Goal: Submit feedback/report problem: Submit feedback/report problem

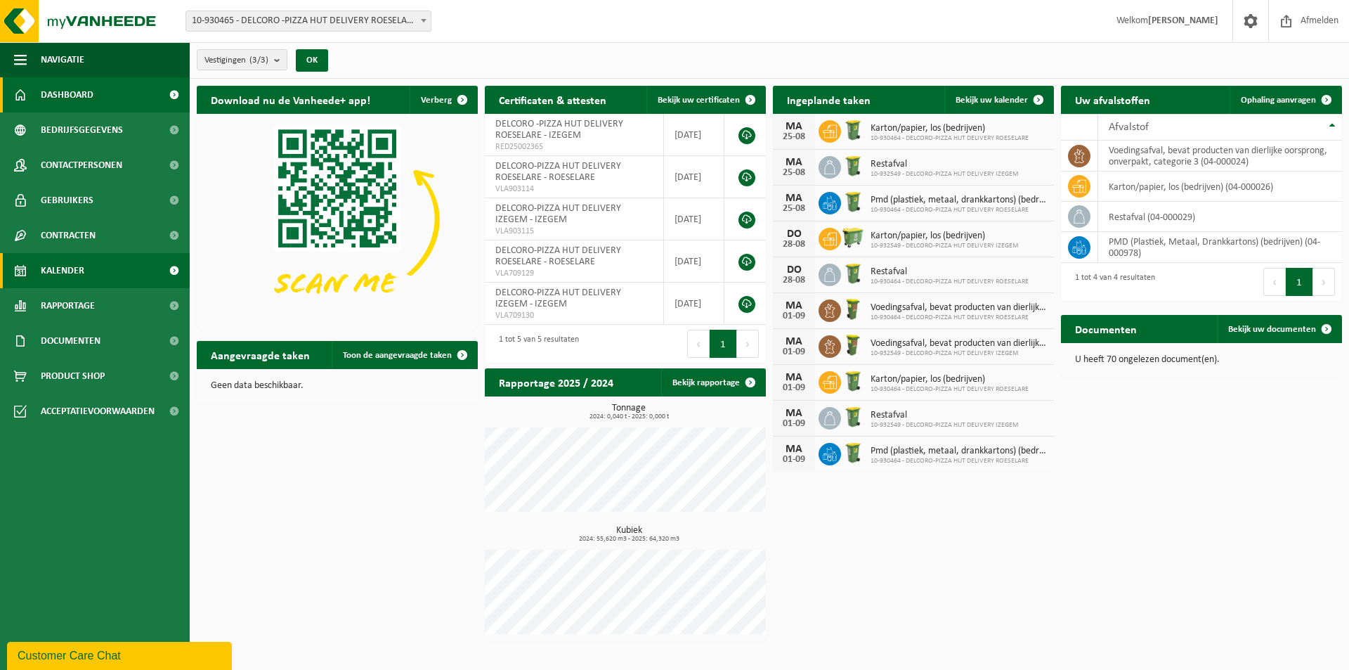
click at [76, 268] on span "Kalender" at bounding box center [63, 270] width 44 height 35
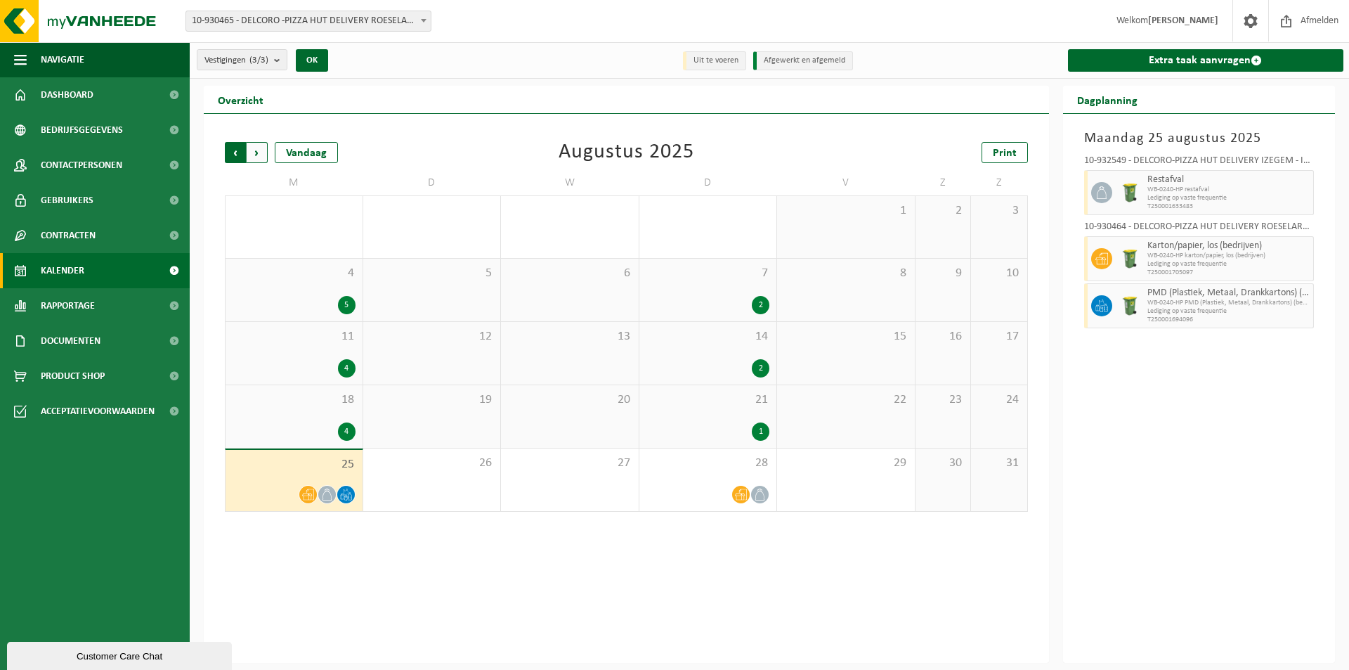
click at [258, 148] on span "Volgende" at bounding box center [257, 152] width 21 height 21
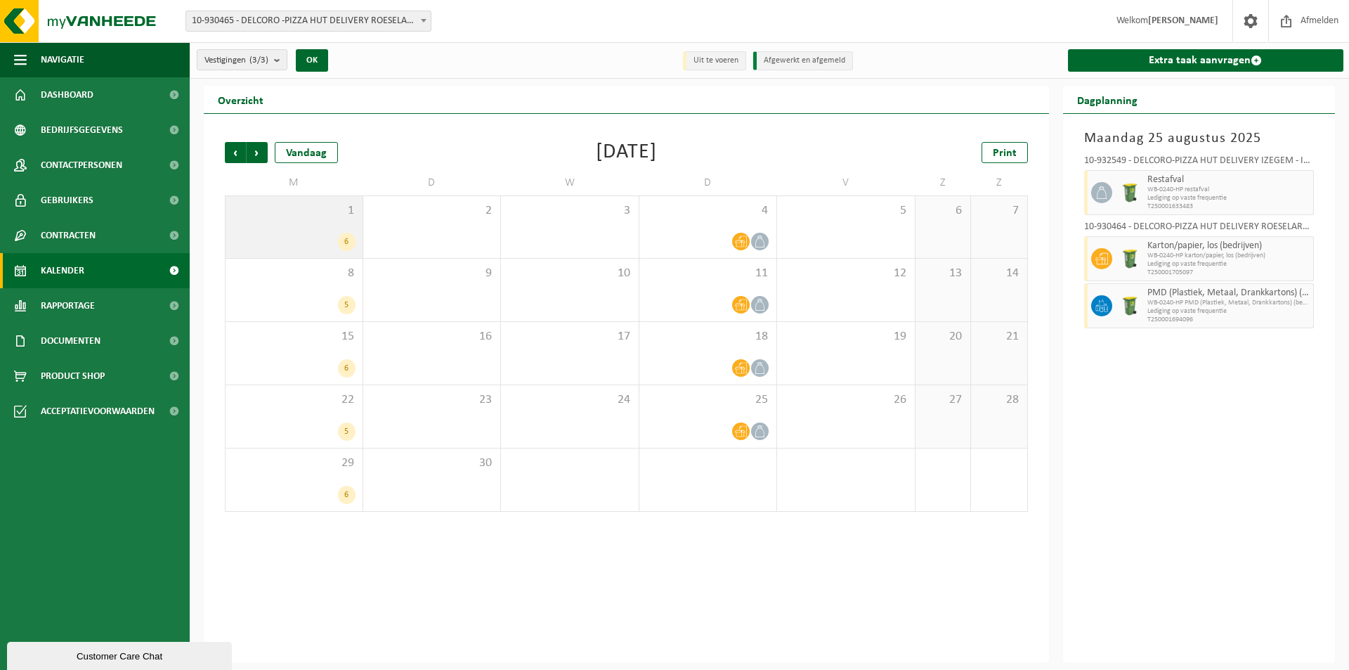
click at [253, 231] on div "1 6" at bounding box center [294, 227] width 137 height 62
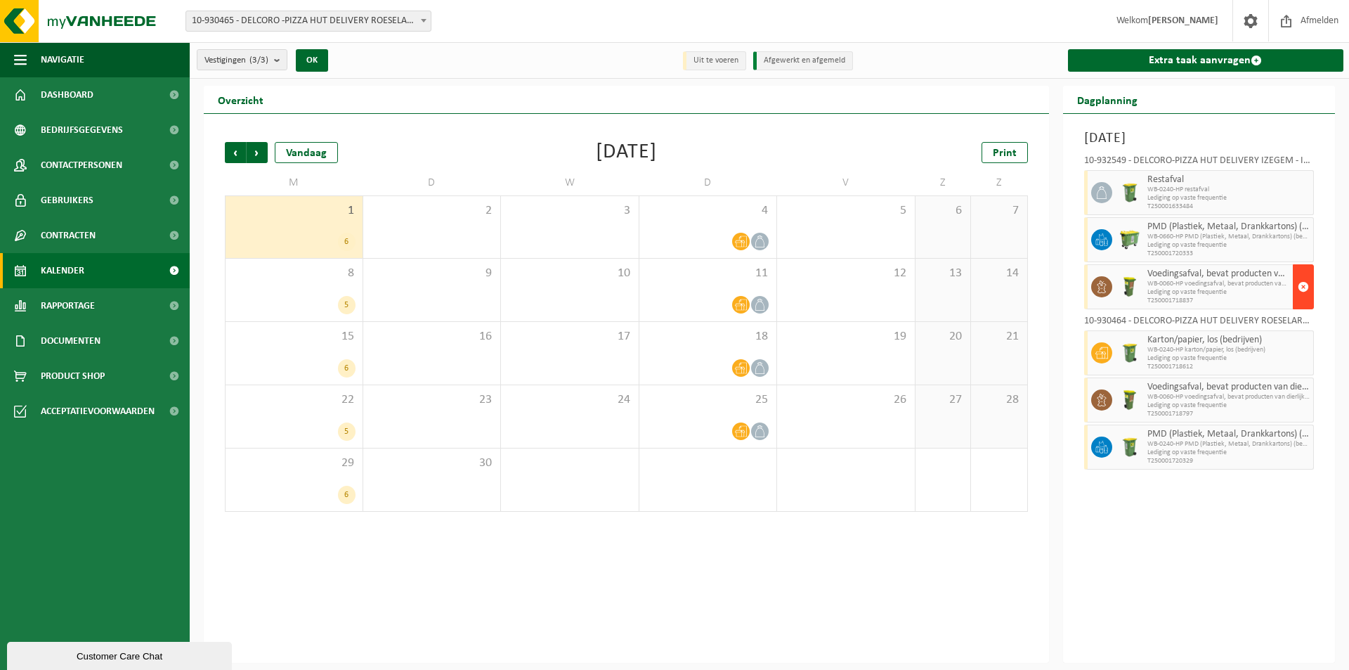
click at [1308, 290] on span "button" at bounding box center [1303, 287] width 11 height 28
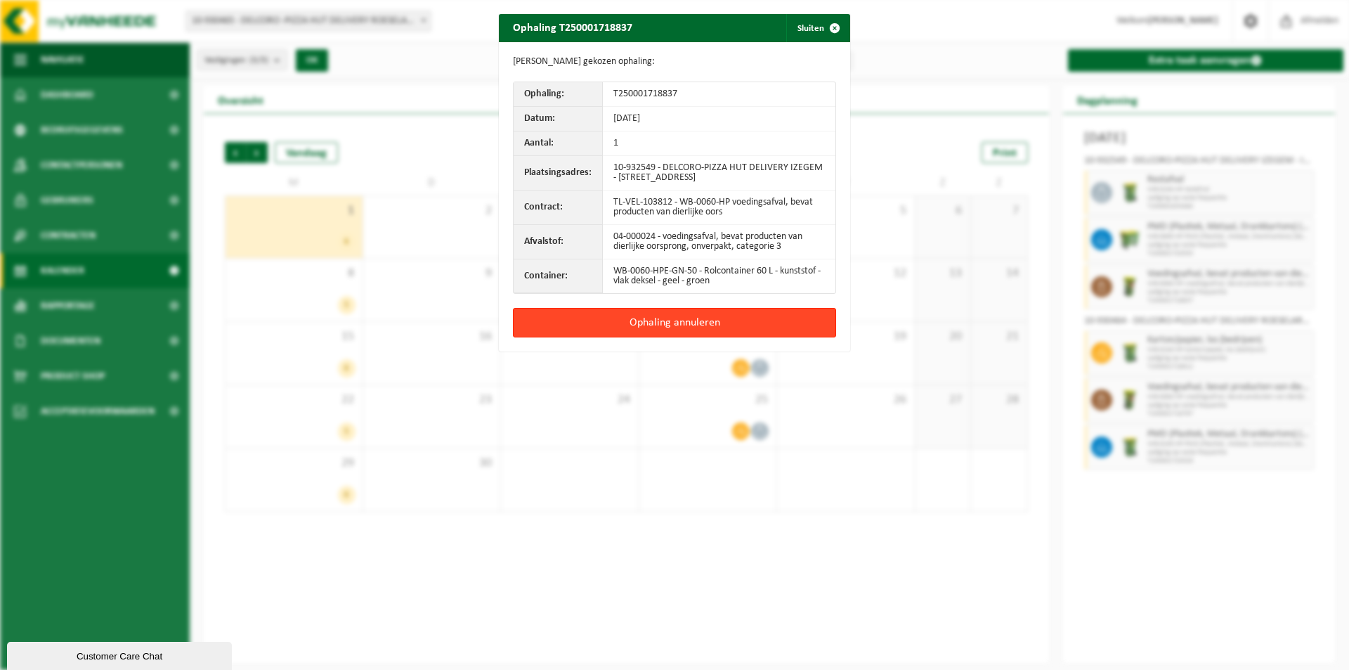
click at [676, 318] on button "Ophaling annuleren" at bounding box center [674, 323] width 323 height 30
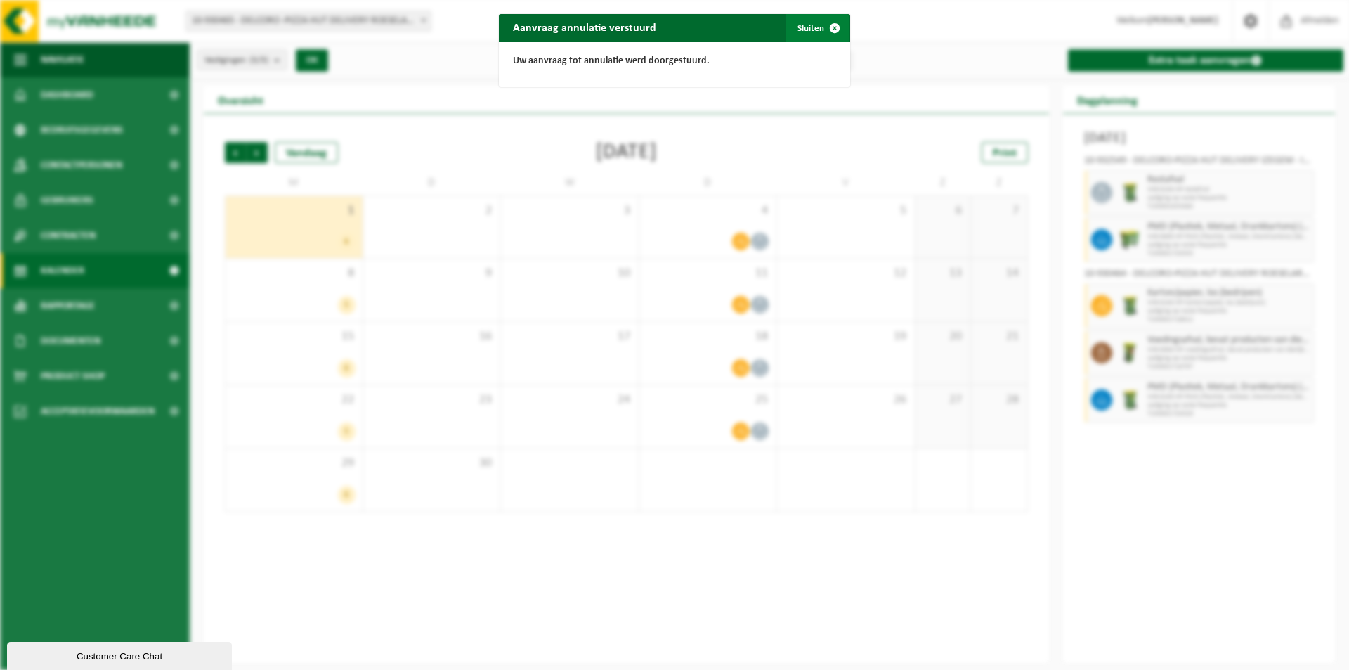
click at [821, 32] on span "button" at bounding box center [835, 28] width 28 height 28
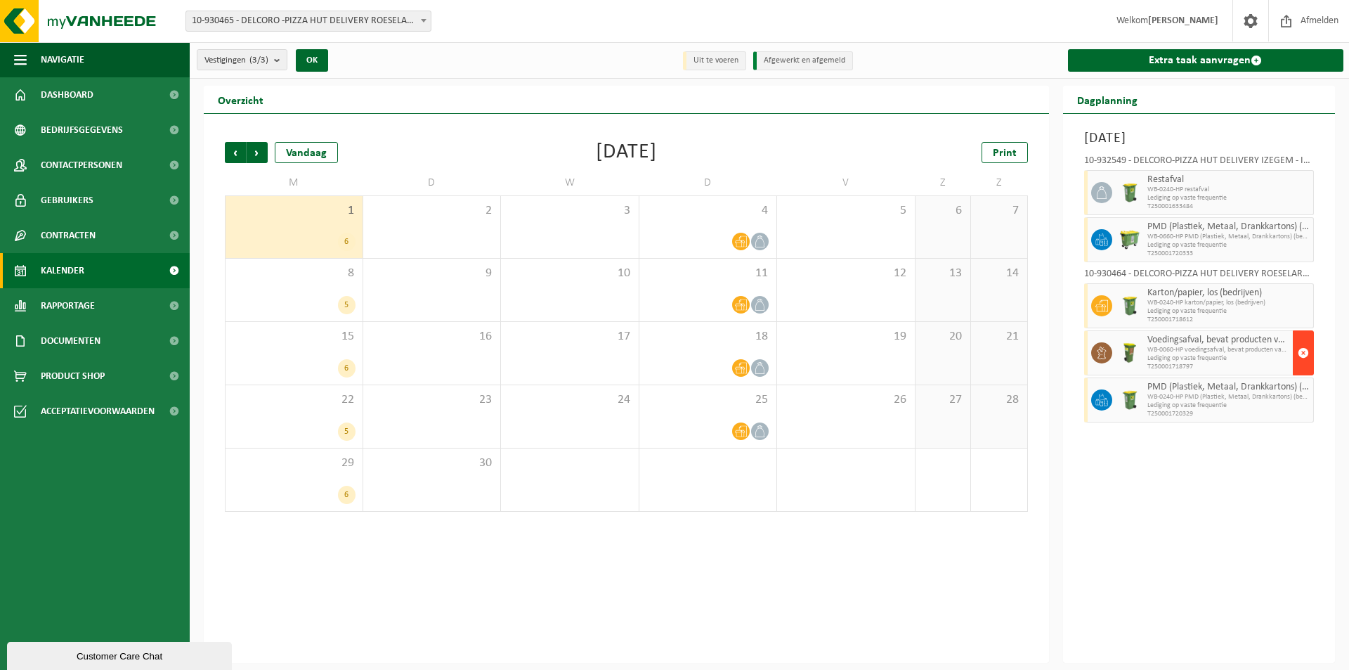
click at [1310, 356] on button "button" at bounding box center [1303, 352] width 21 height 45
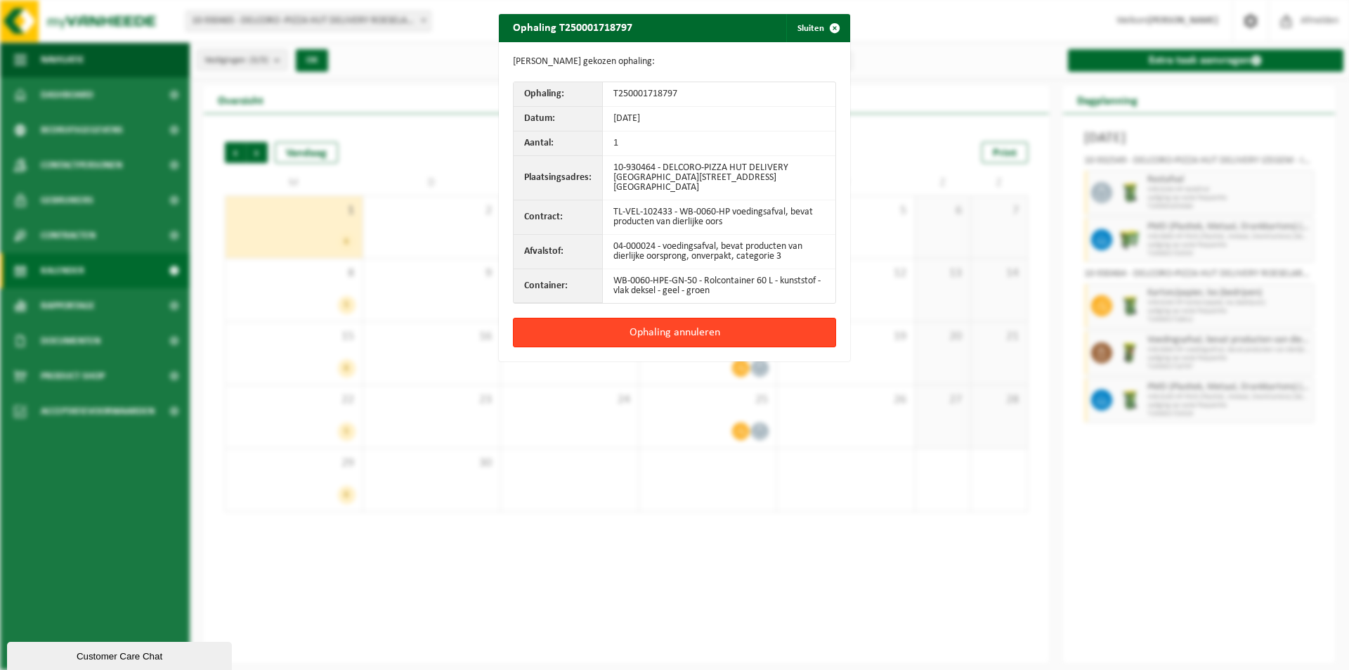
click at [705, 322] on button "Ophaling annuleren" at bounding box center [674, 333] width 323 height 30
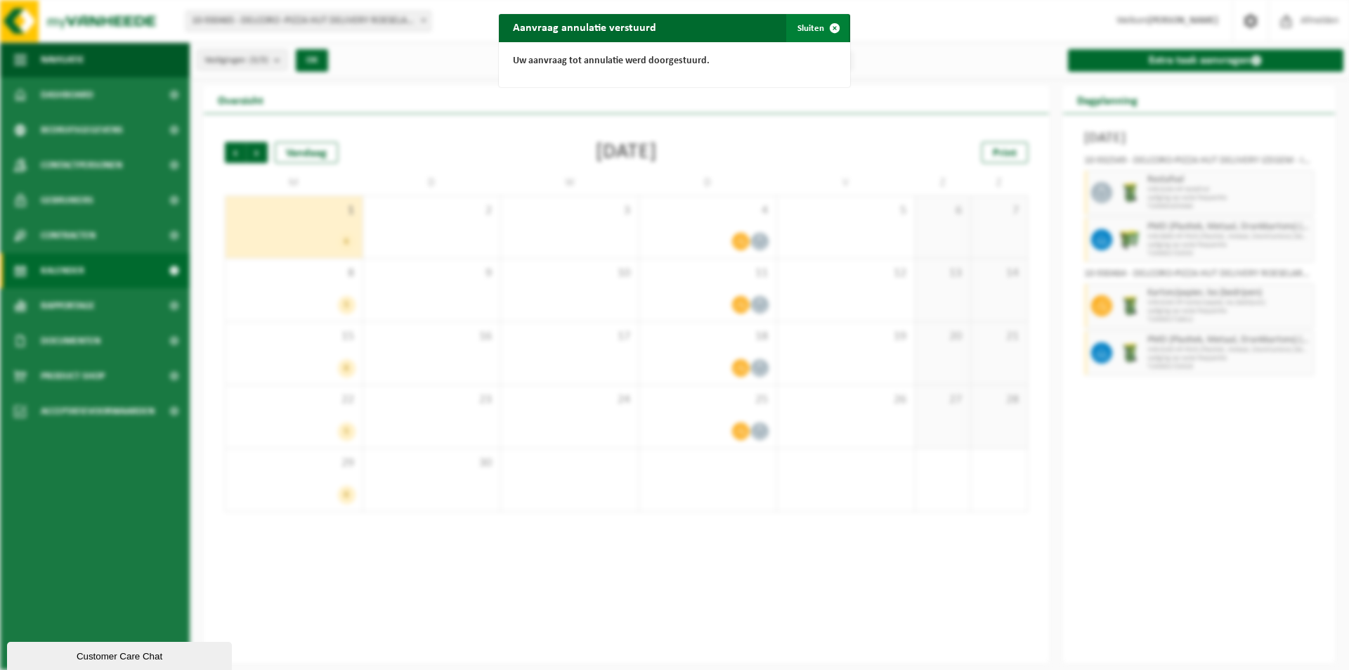
click at [808, 25] on button "Sluiten" at bounding box center [817, 28] width 63 height 28
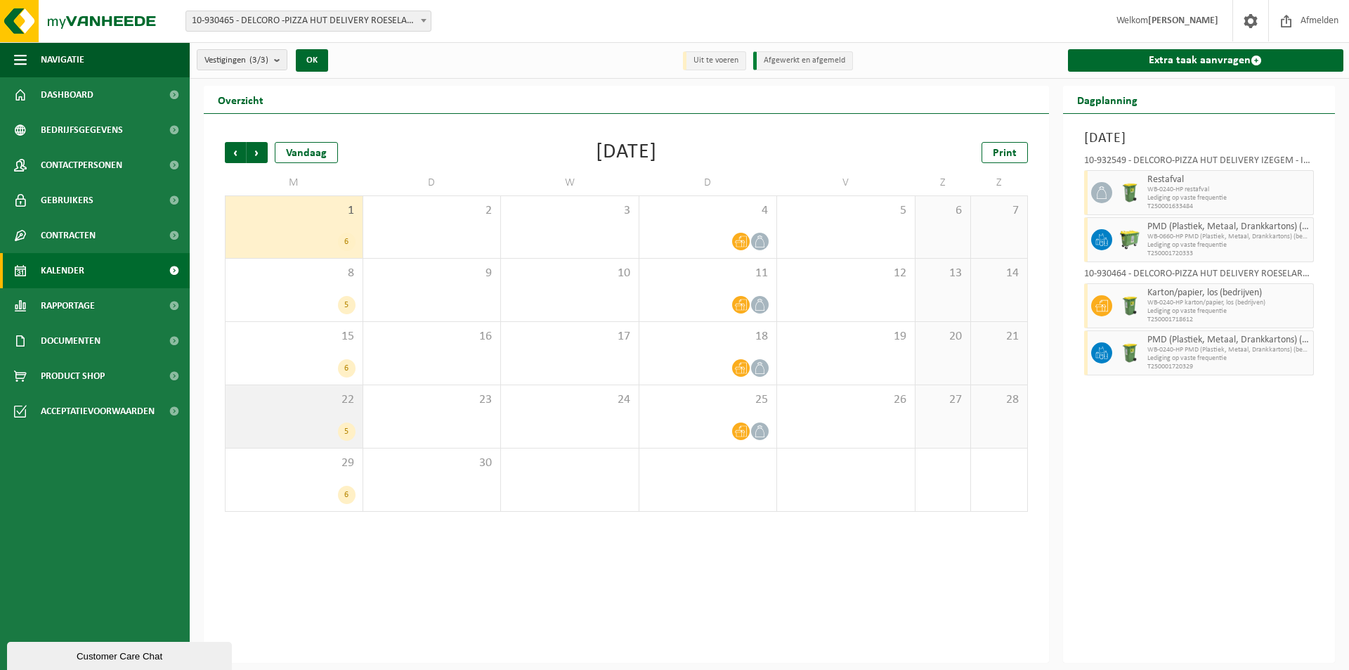
click at [313, 406] on span "22" at bounding box center [294, 399] width 123 height 15
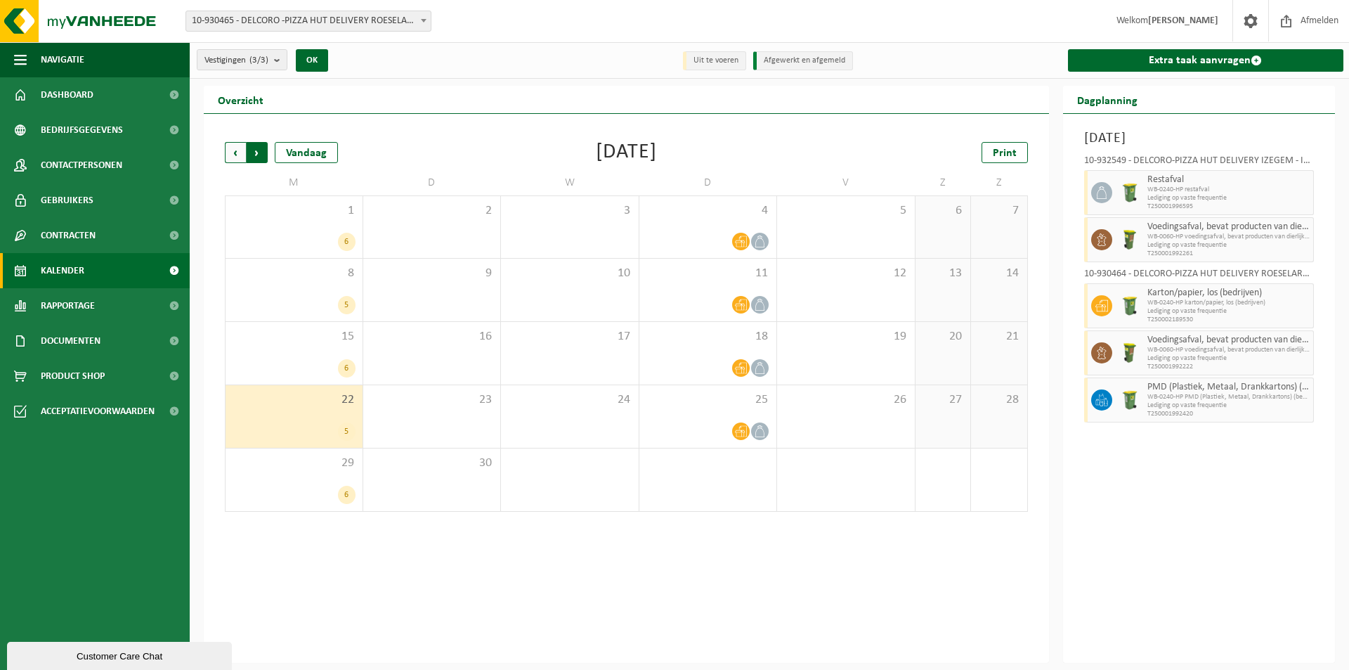
click at [230, 153] on span "Vorige" at bounding box center [235, 152] width 21 height 21
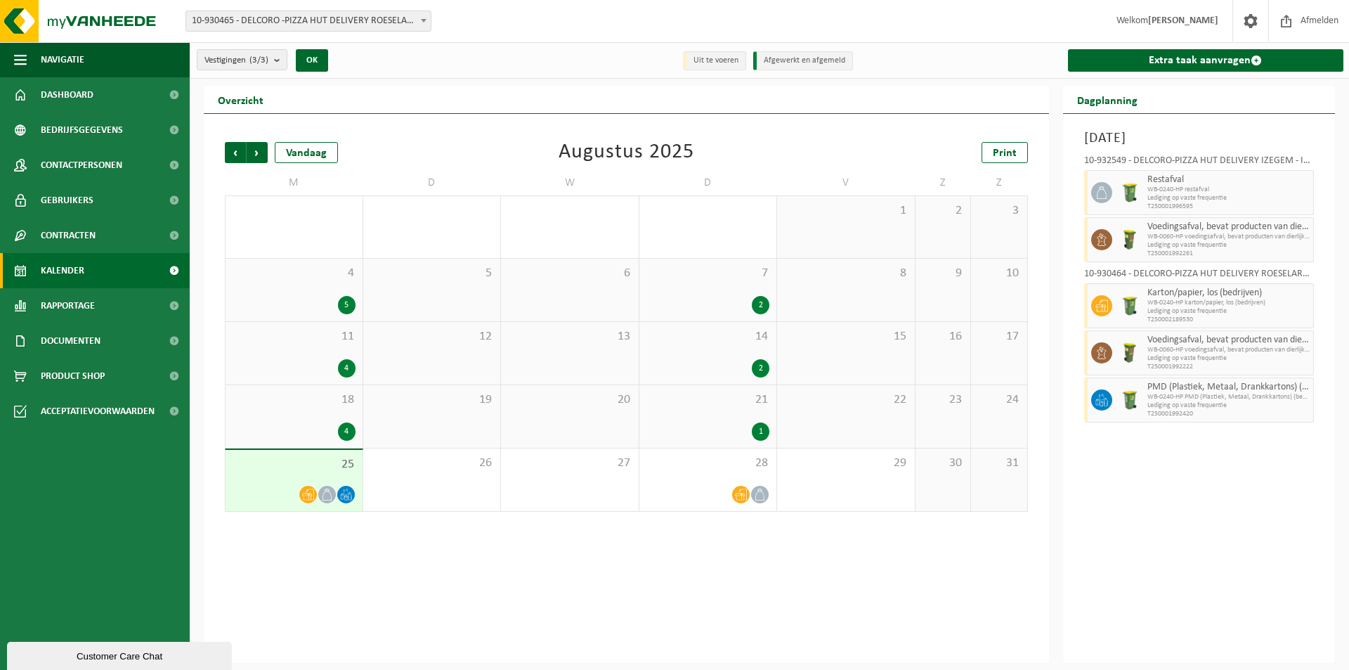
click at [285, 483] on div "25" at bounding box center [294, 480] width 137 height 61
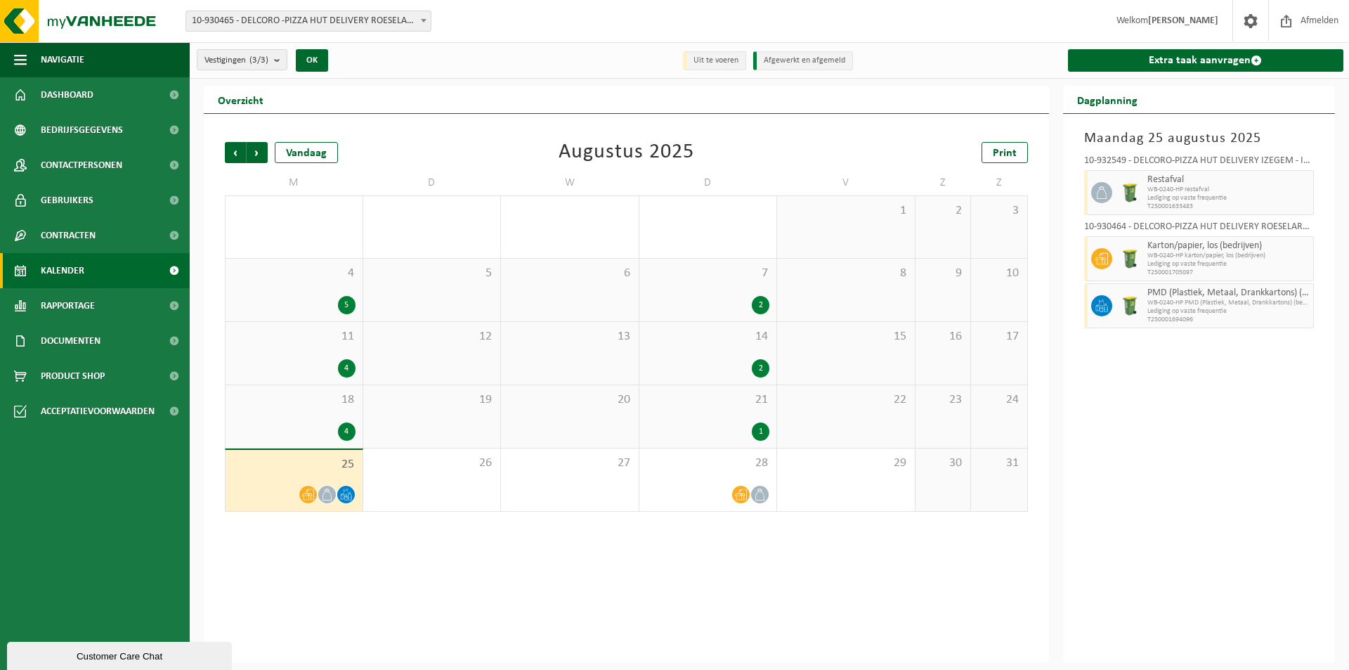
click at [292, 422] on div "4" at bounding box center [294, 431] width 123 height 18
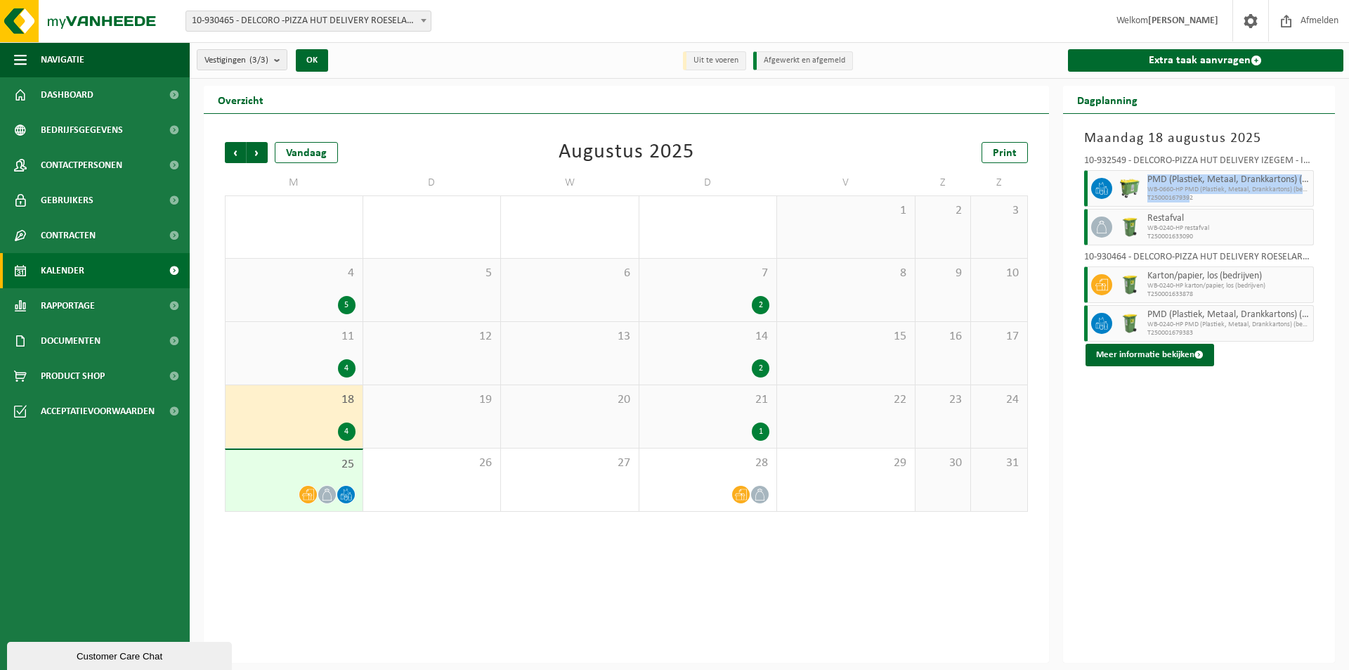
drag, startPoint x: 1191, startPoint y: 196, endPoint x: 1148, endPoint y: 179, distance: 46.7
click at [1148, 179] on div "PMD (Plastiek, Metaal, Drankkartons) (bedrijven) WB-0660-HP PMD (Plastiek, Meta…" at bounding box center [1229, 188] width 171 height 37
copy div "PMD (Plastiek, Metaal, Drankkartons) (bedrijven) WB-0660-HP PMD (Plastiek, Meta…"
click at [107, 654] on div "Customer Care Chat" at bounding box center [120, 656] width 204 height 11
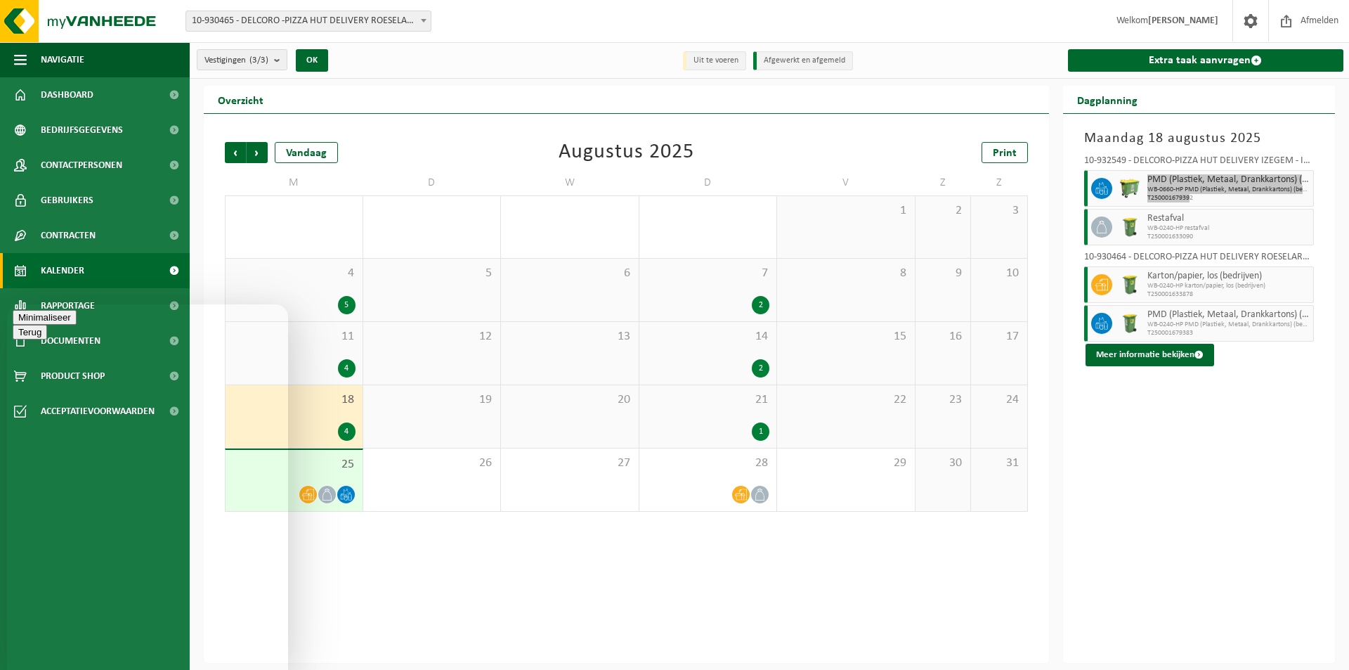
click at [7, 304] on textarea at bounding box center [7, 304] width 0 height 0
type textarea "goeiemiddag, op [DATE] werd ons pmd afval niet opgehaald in [GEOGRAPHIC_DATA]. …"
paste textarea "PMD (Plastiek, Metaal, Drankkartons) (bedrijven) WB-0660-HP PMD (Plastiek, Meta…"
type textarea "PMD (Plastiek, Metaal, Drankkartons) (bedrijven) WB-0660-HP PMD (Plastiek, Meta…"
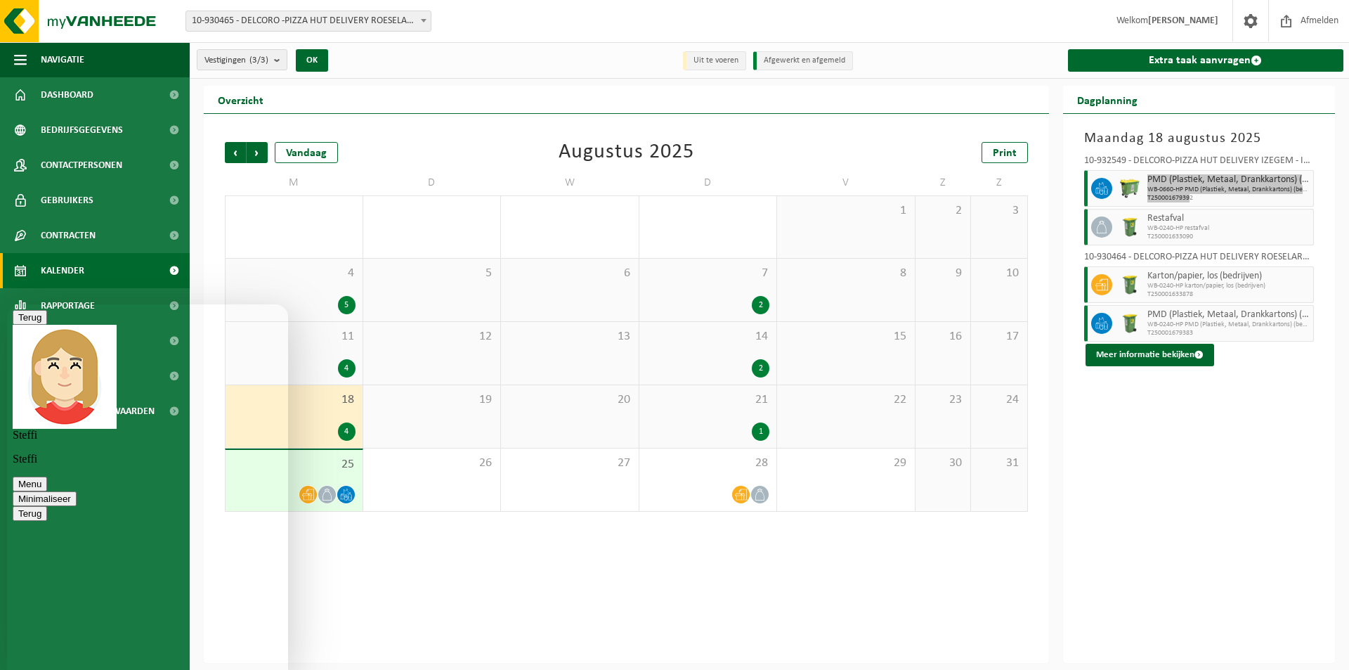
scroll to position [67, 0]
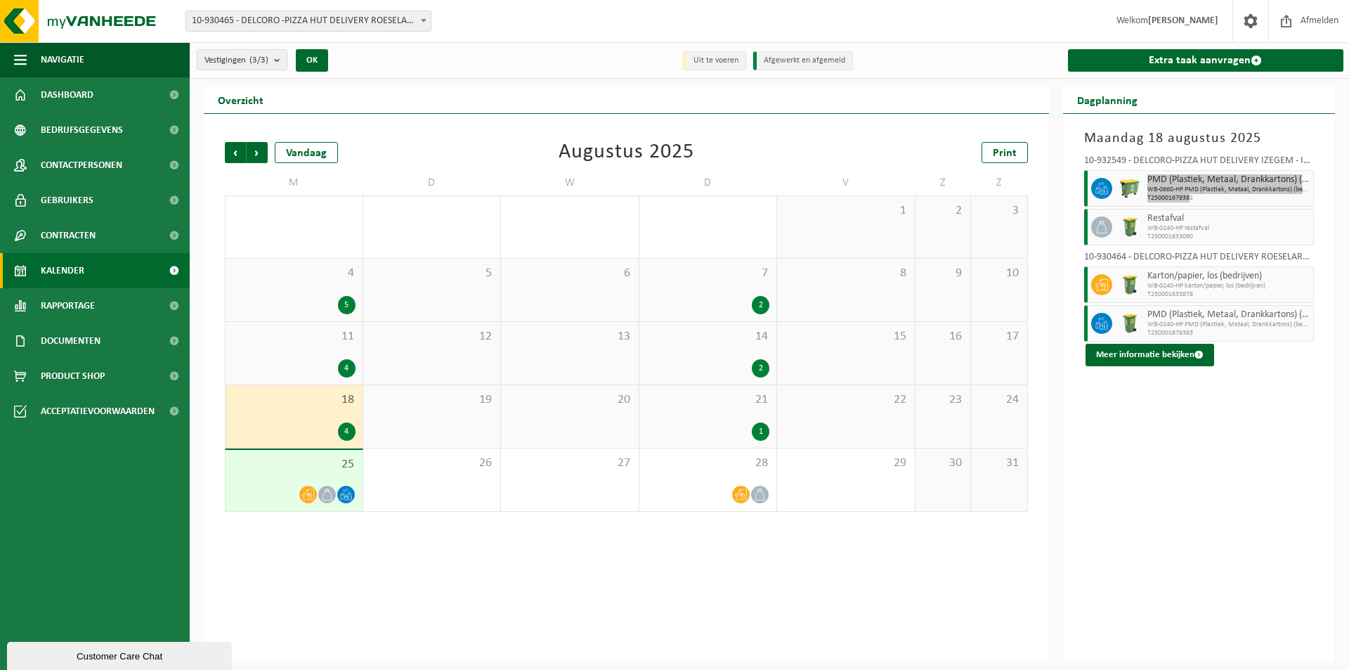
click at [110, 656] on div "Customer Care Chat" at bounding box center [120, 656] width 204 height 11
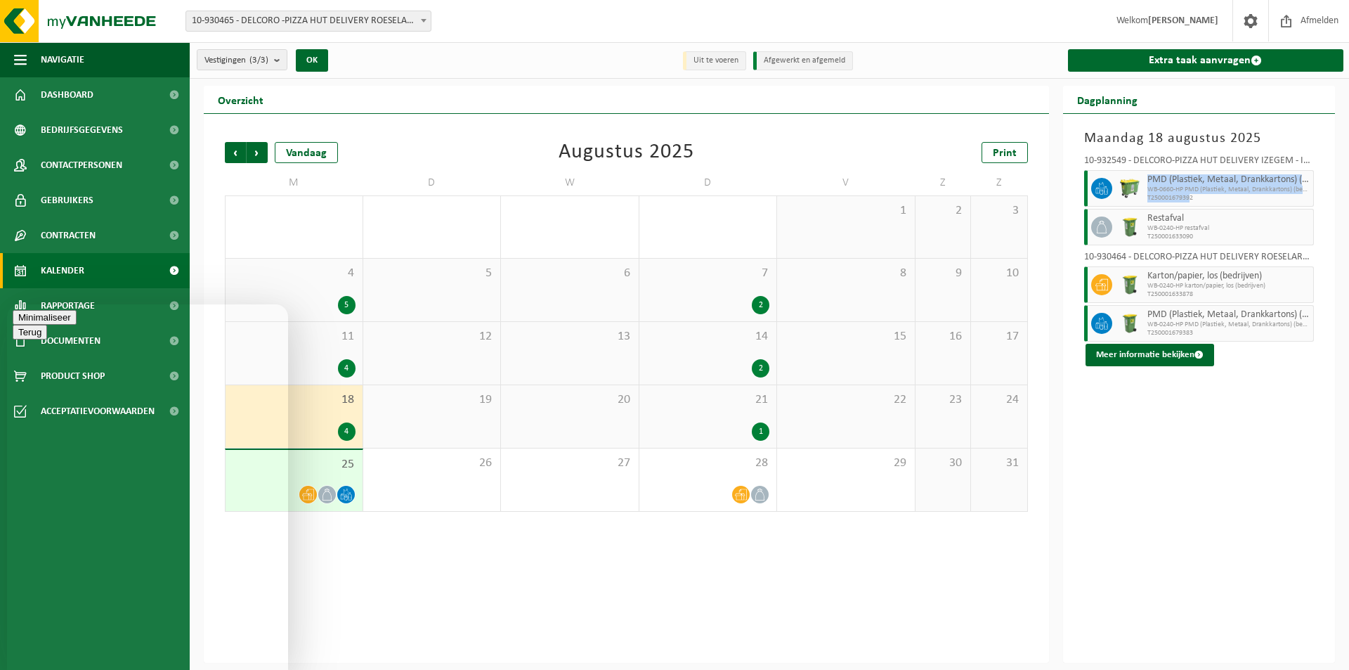
click at [425, 590] on div "Vorige Volgende Vandaag [DATE] Print M D W D V Z Z 28 4 29 30 31 2 1 2 3 4 5 5 …" at bounding box center [626, 388] width 845 height 549
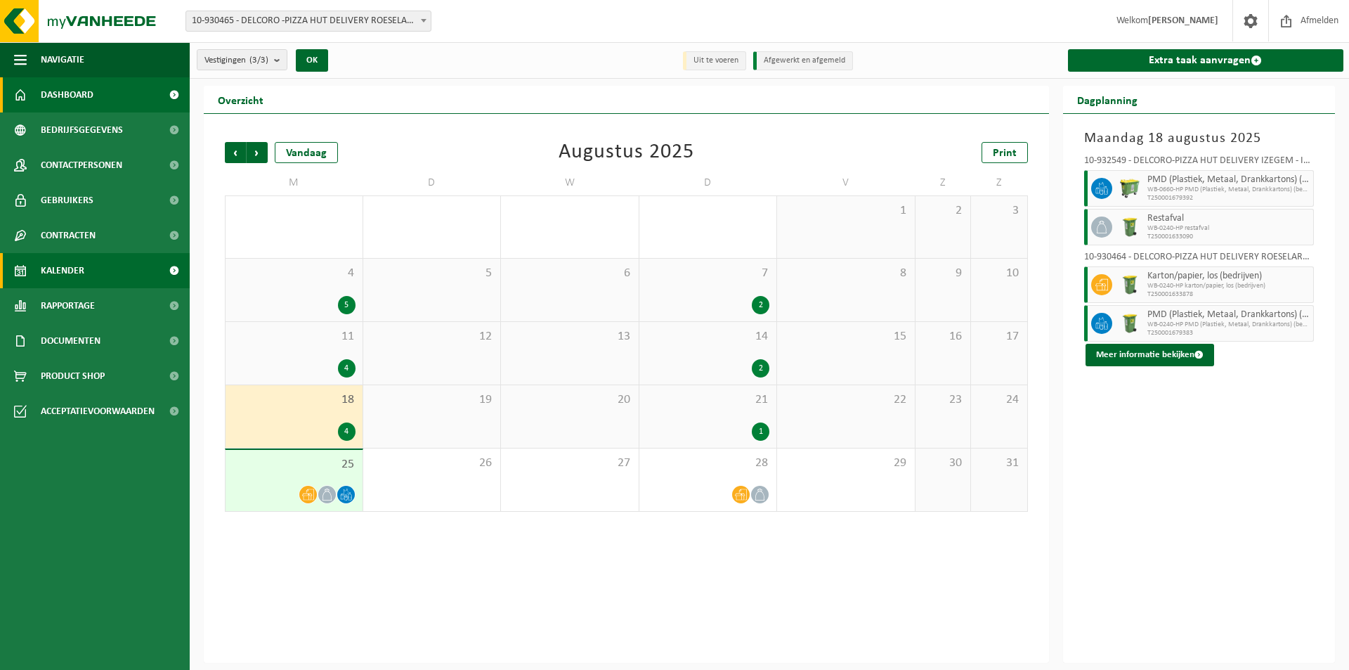
click at [73, 84] on span "Dashboard" at bounding box center [67, 94] width 53 height 35
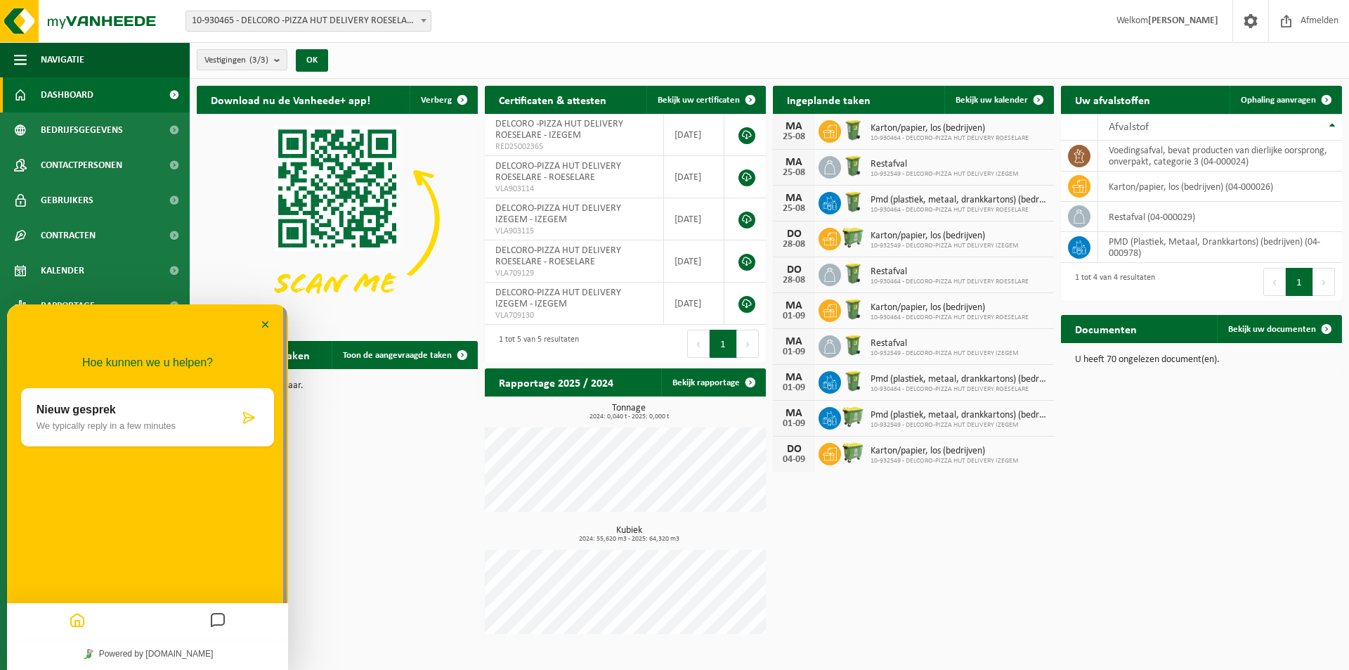
click at [225, 629] on icon "Messages" at bounding box center [217, 620] width 17 height 27
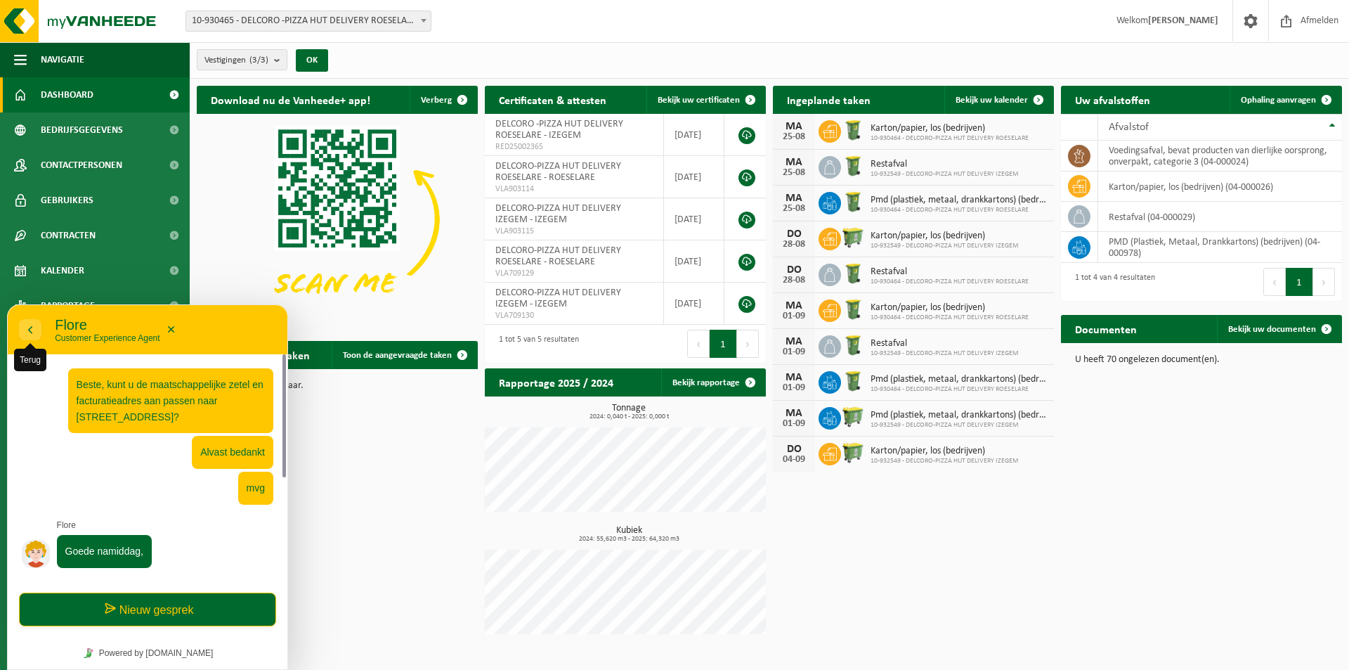
click at [26, 323] on icon "button" at bounding box center [30, 329] width 13 height 17
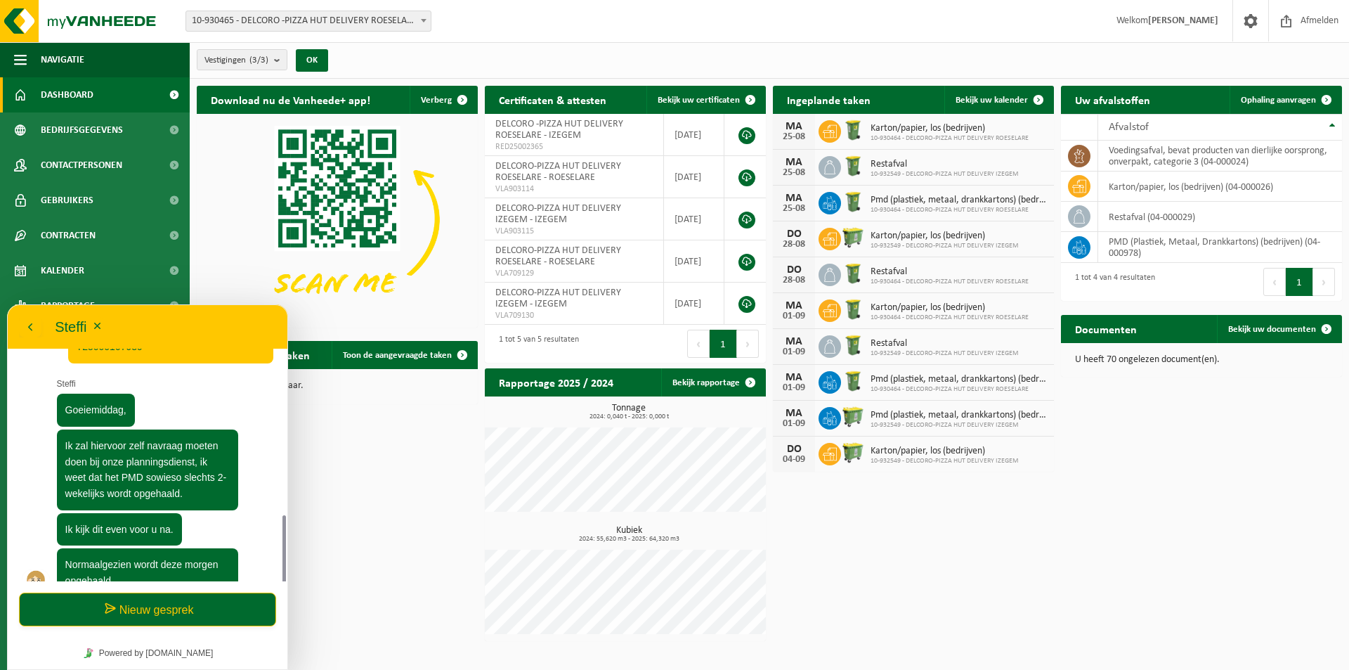
scroll to position [256, 0]
